Goal: Task Accomplishment & Management: Manage account settings

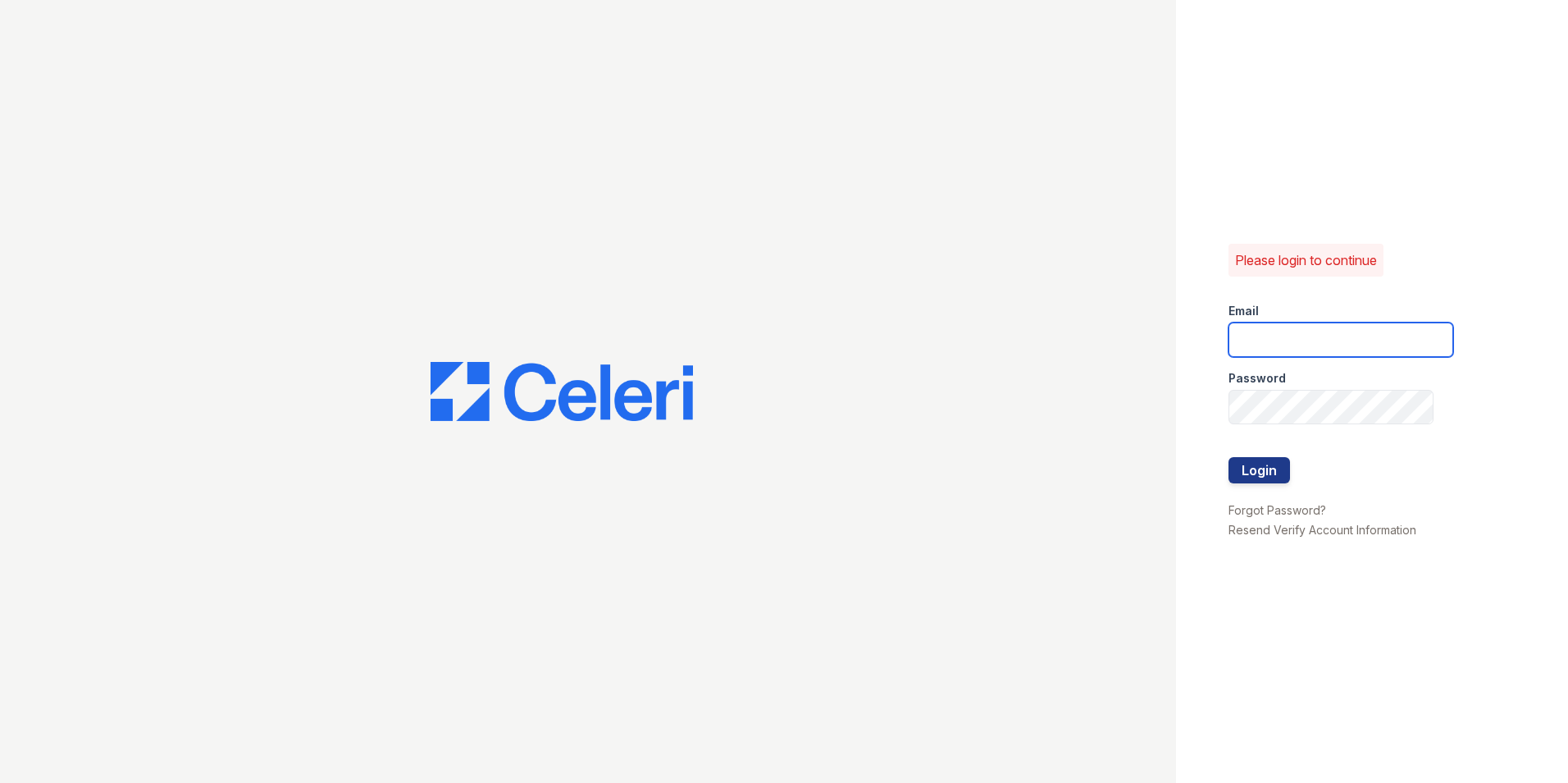
type input "[DOMAIN_NAME][EMAIL_ADDRESS][DOMAIN_NAME]"
click at [1513, 336] on div "Please login to continue Email [DOMAIN_NAME][EMAIL_ADDRESS][DOMAIN_NAME] Passwo…" at bounding box center [1372, 391] width 392 height 783
click at [1260, 469] on button "Login" at bounding box center [1259, 470] width 62 height 26
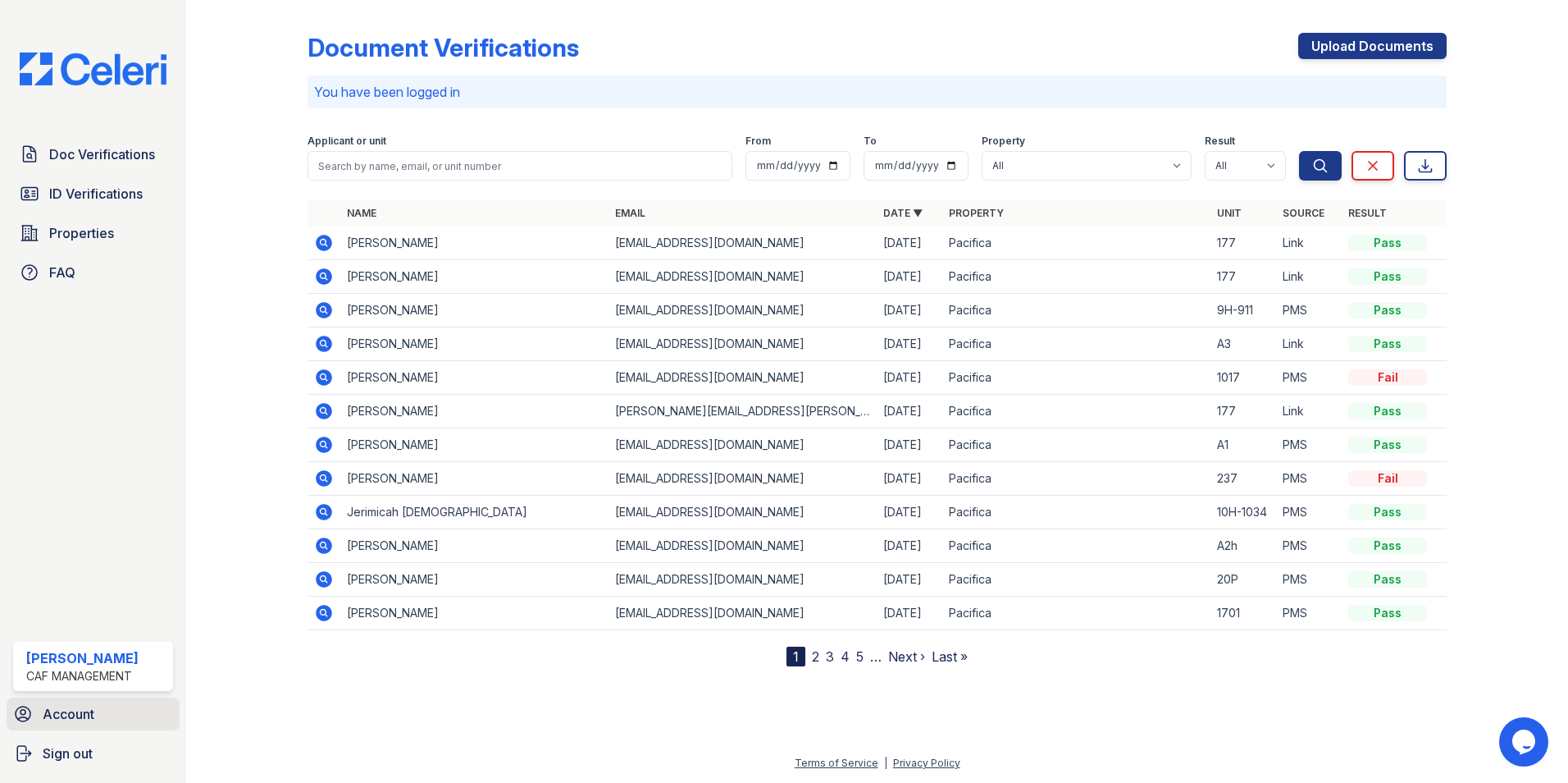
click at [71, 709] on span "Account" at bounding box center [68, 713] width 52 height 19
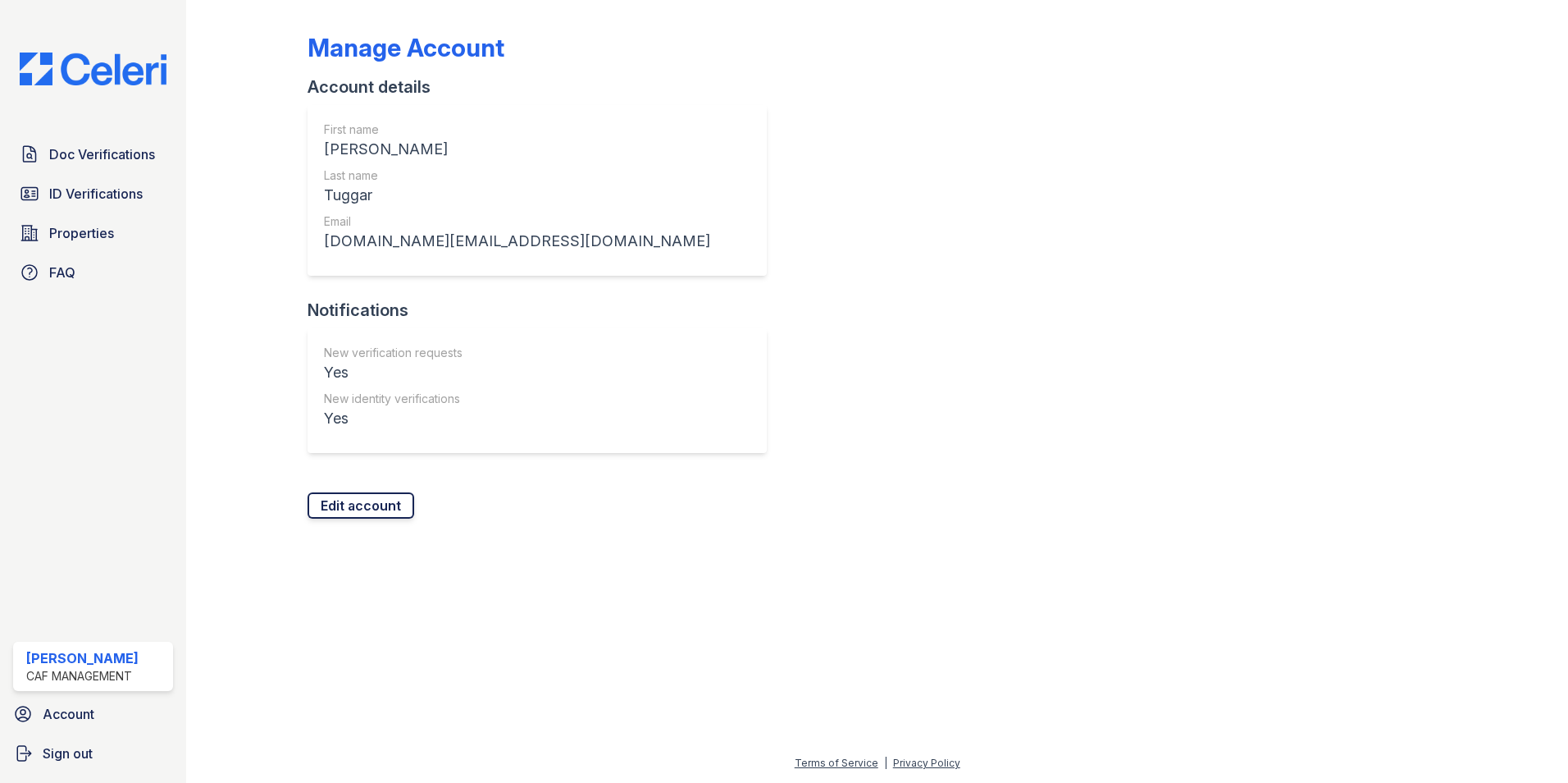
click at [343, 498] on link "Edit account" at bounding box center [360, 506] width 107 height 26
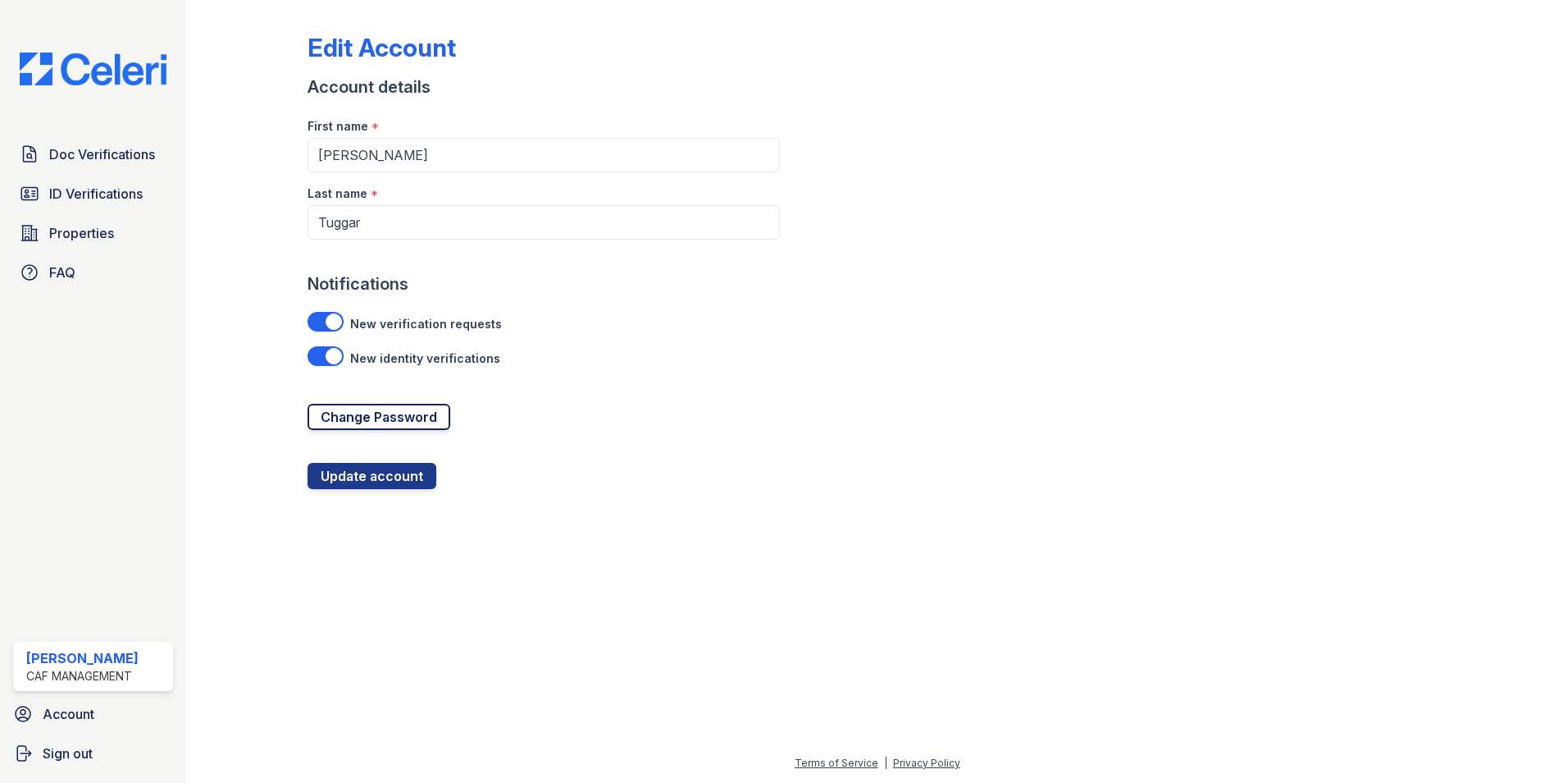
click at [409, 420] on link "Change Password" at bounding box center [379, 417] width 143 height 26
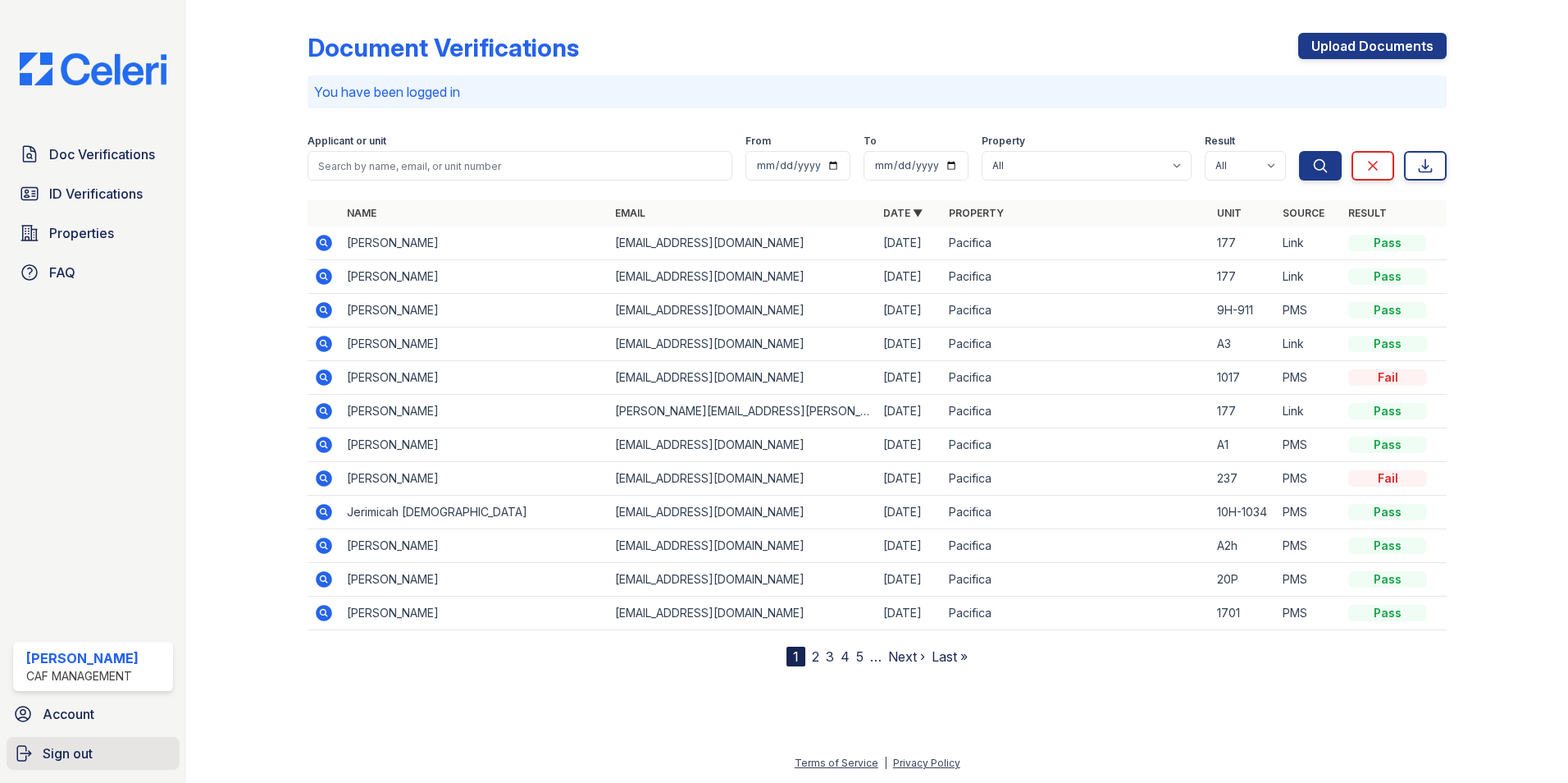
click at [84, 753] on span "Sign out" at bounding box center [67, 753] width 50 height 19
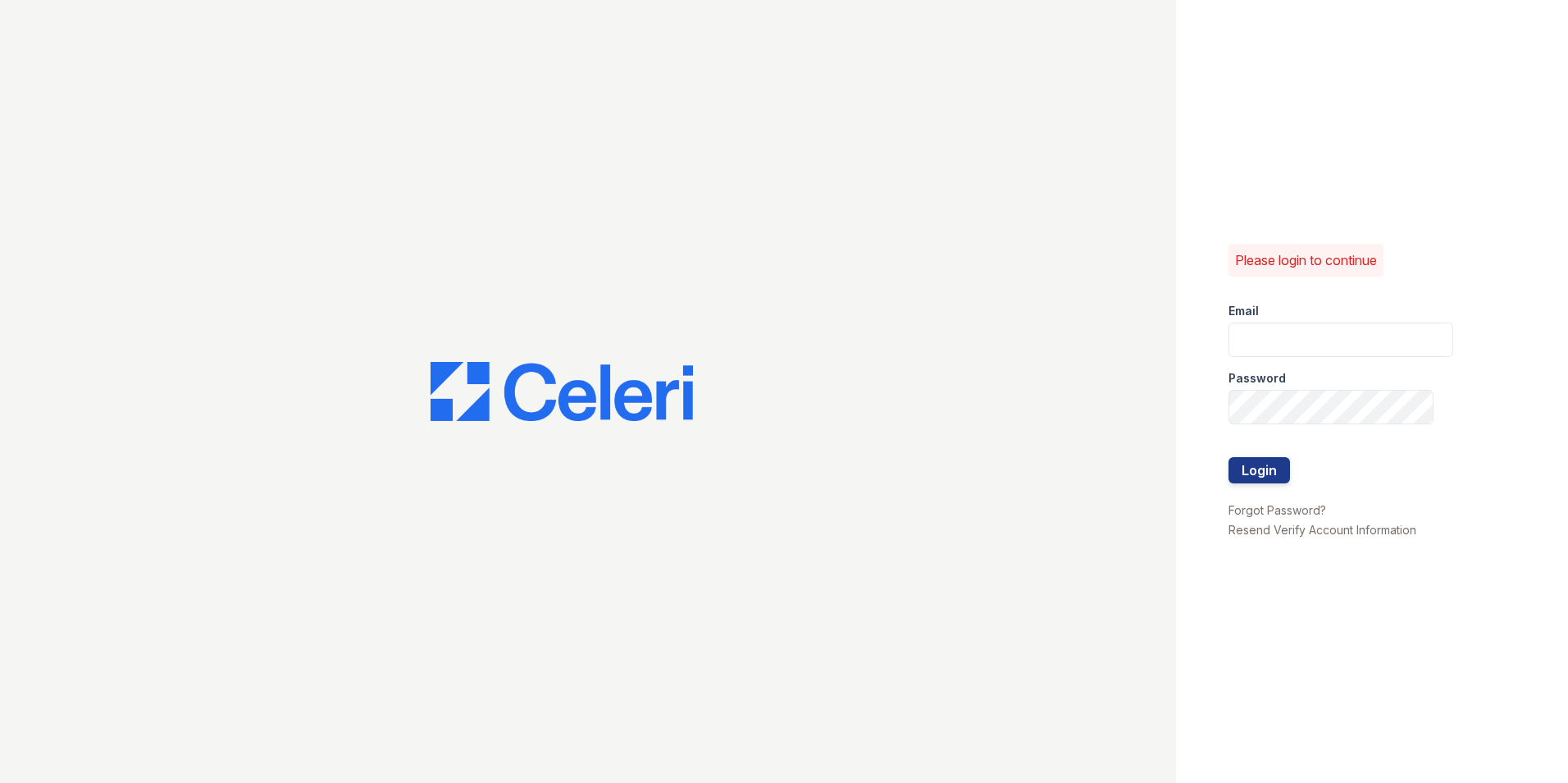
type input "[DOMAIN_NAME][EMAIL_ADDRESS][DOMAIN_NAME]"
